Goal: Navigation & Orientation: Find specific page/section

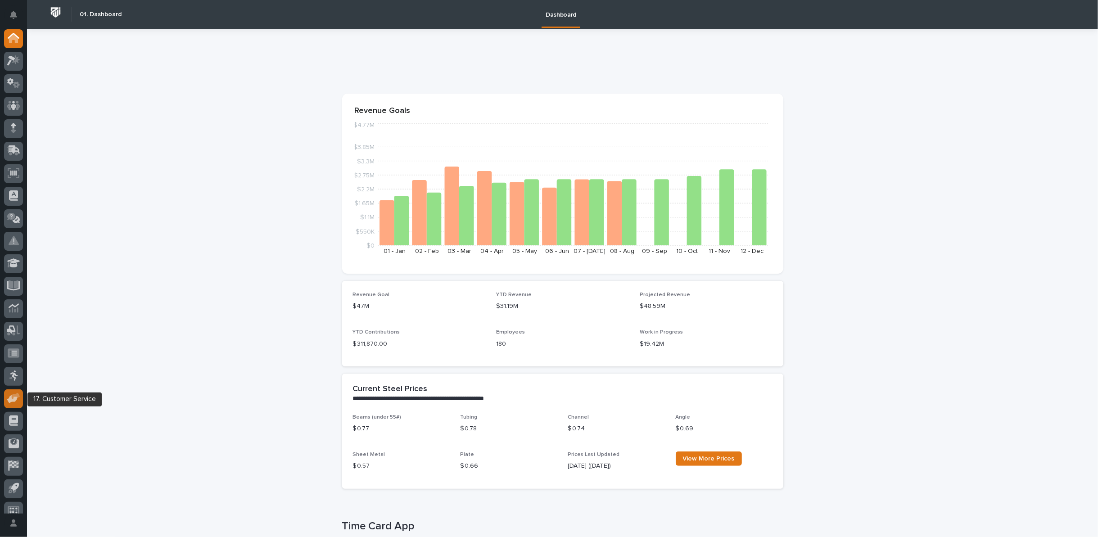
click at [15, 400] on icon at bounding box center [12, 399] width 10 height 9
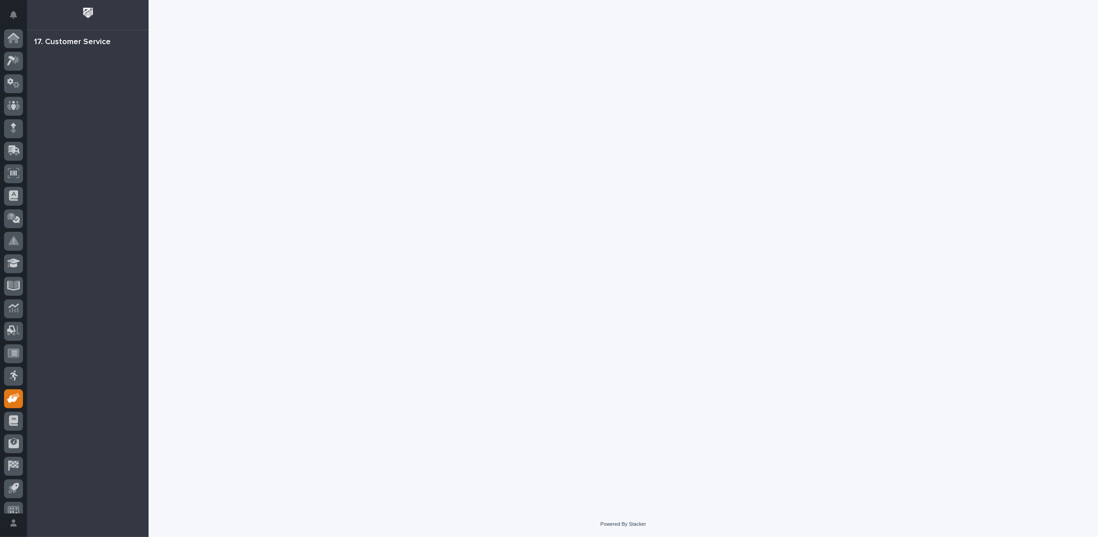
scroll to position [10, 0]
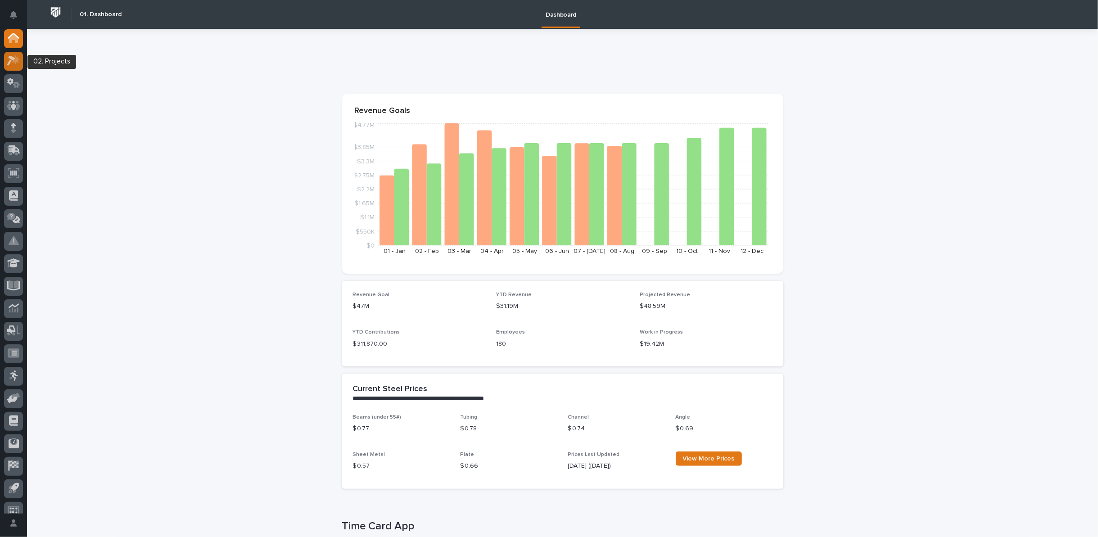
click at [20, 63] on div at bounding box center [13, 61] width 19 height 19
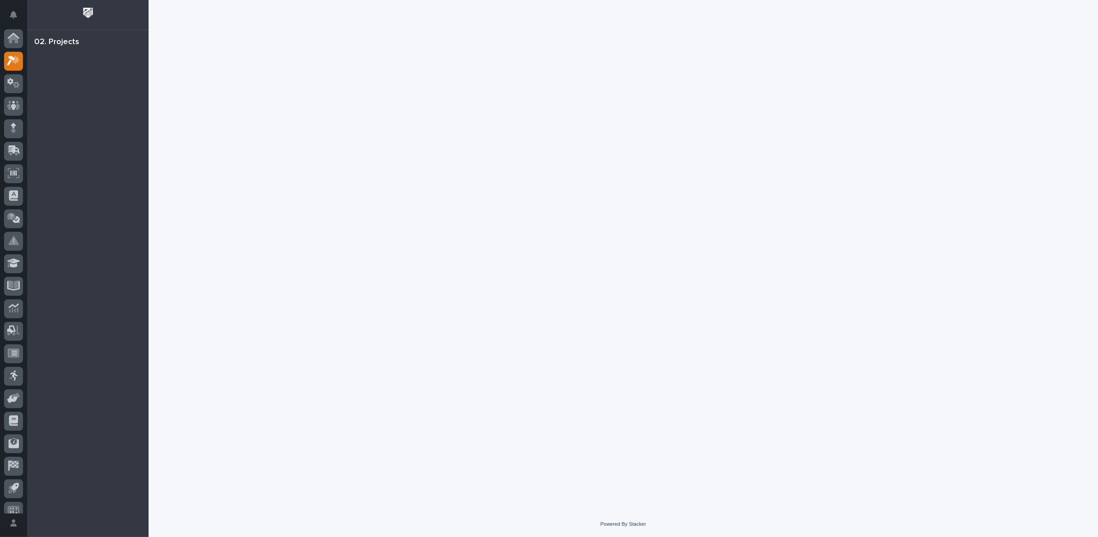
scroll to position [10, 0]
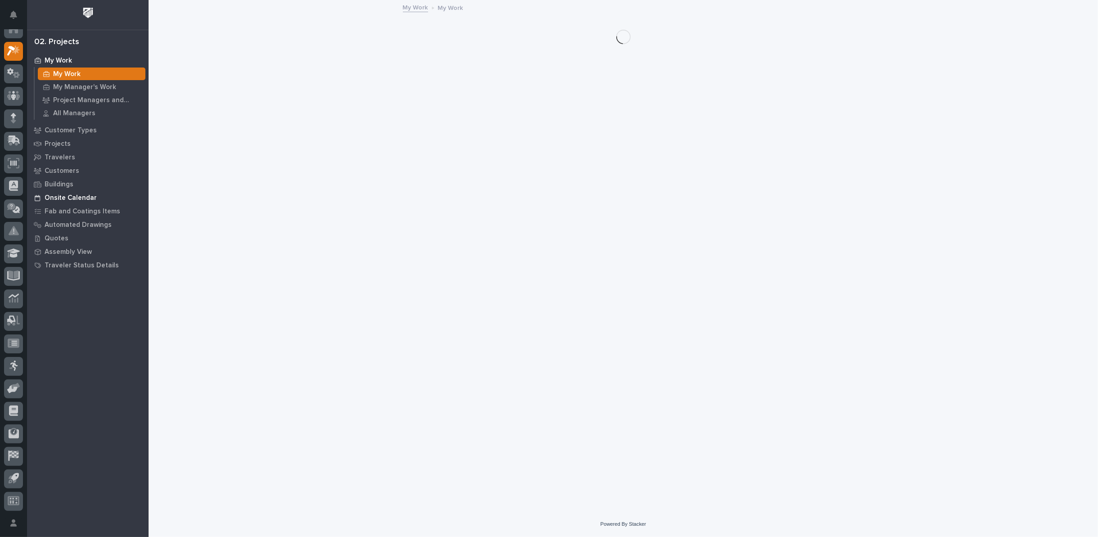
click at [79, 198] on p "Onsite Calendar" at bounding box center [71, 198] width 52 height 8
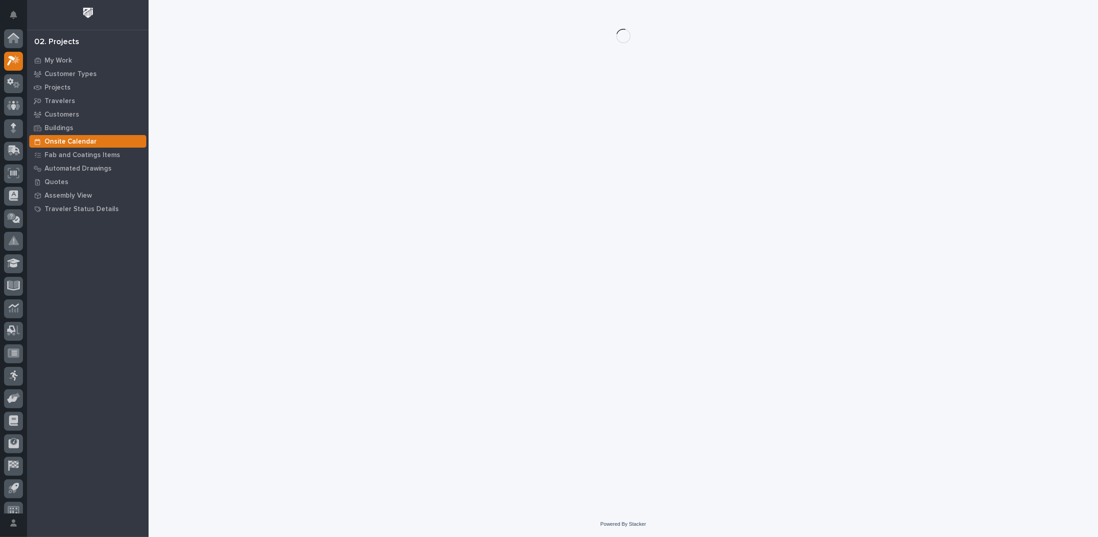
scroll to position [10, 0]
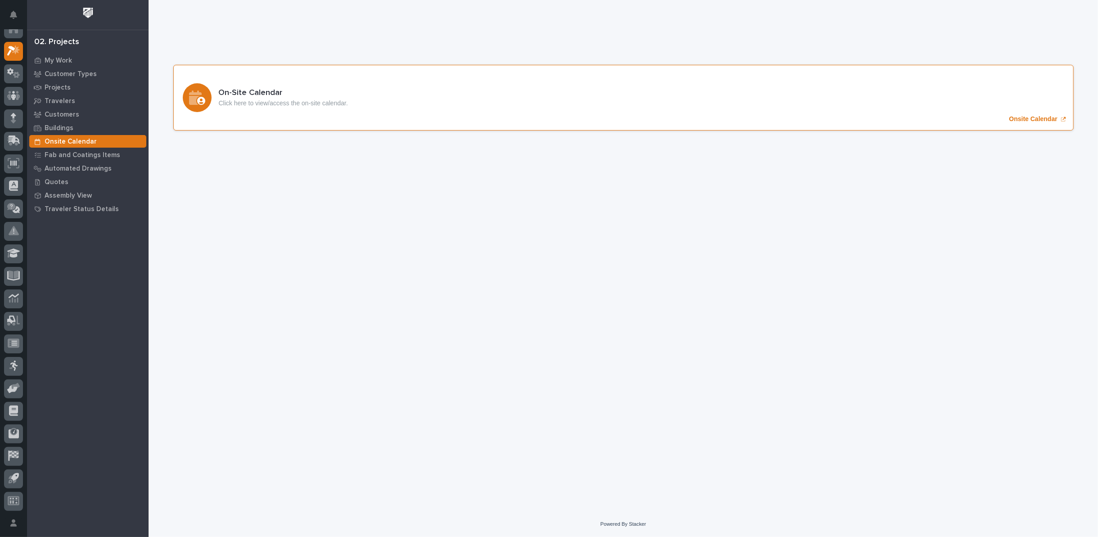
click at [1021, 120] on p "Onsite Calendar" at bounding box center [1033, 119] width 48 height 8
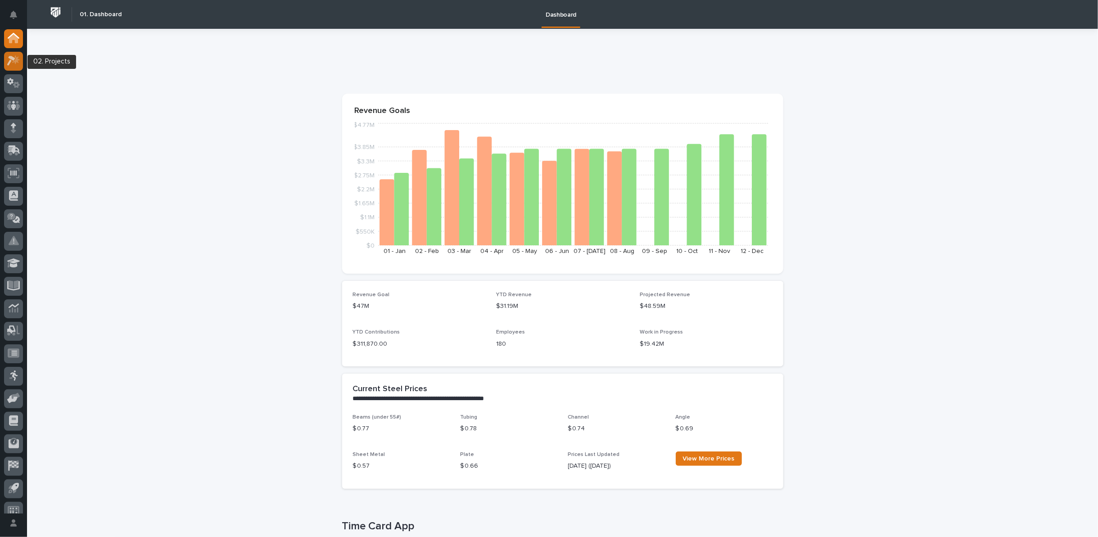
click at [9, 59] on icon at bounding box center [13, 60] width 13 height 10
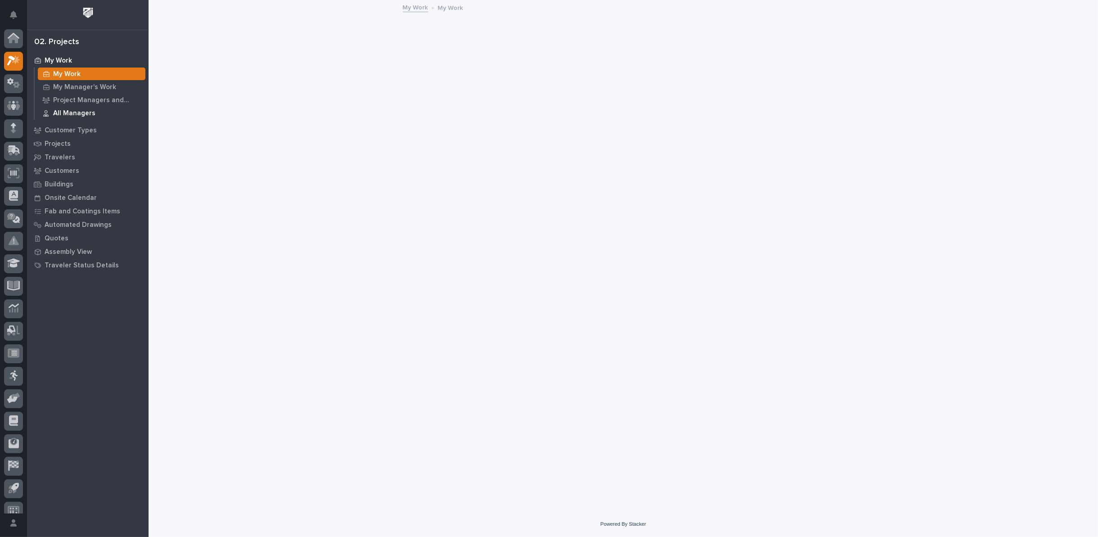
scroll to position [10, 0]
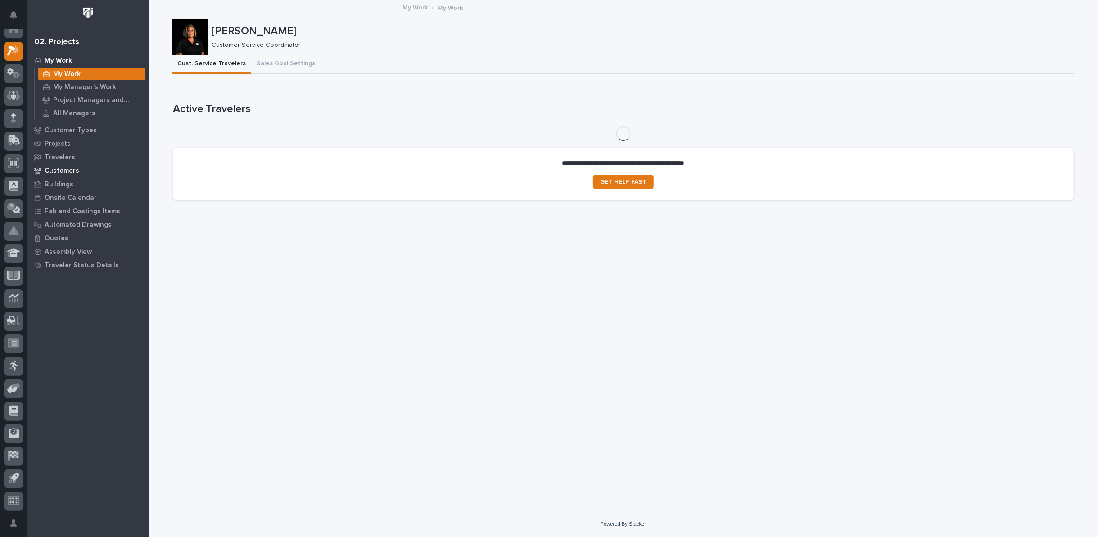
click at [68, 172] on p "Customers" at bounding box center [62, 171] width 35 height 8
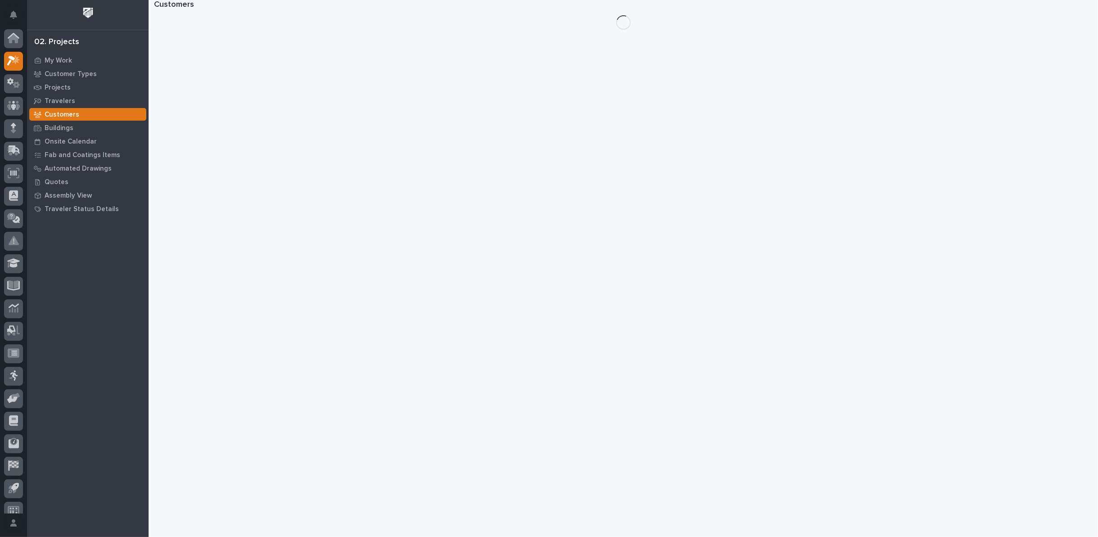
scroll to position [10, 0]
